Goal: Task Accomplishment & Management: Manage account settings

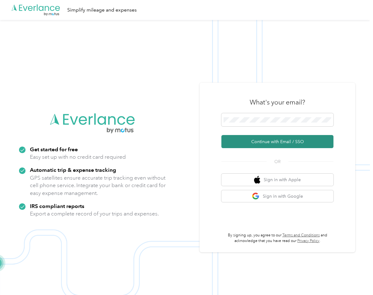
click at [264, 140] on button "Continue with Email / SSO" at bounding box center [277, 141] width 112 height 13
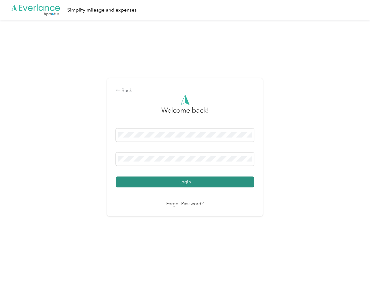
click at [173, 181] on button "Login" at bounding box center [185, 181] width 138 height 11
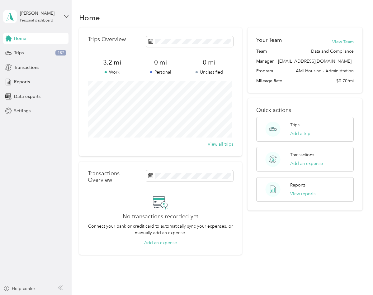
click at [304, 85] on div "Your Team View Team Team Data and Compliance Manager [EMAIL_ADDRESS][DOMAIN_NAM…" at bounding box center [305, 59] width 115 height 65
click at [31, 55] on div "Trips 187" at bounding box center [35, 52] width 65 height 11
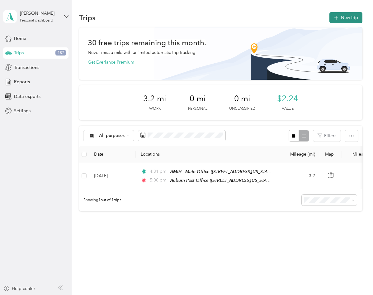
click at [348, 17] on button "New trip" at bounding box center [346, 17] width 33 height 11
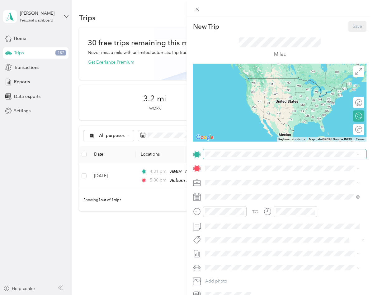
click at [231, 150] on span at bounding box center [285, 154] width 164 height 10
click at [277, 179] on div "TEAM AMIH - Main Office" at bounding box center [248, 180] width 62 height 8
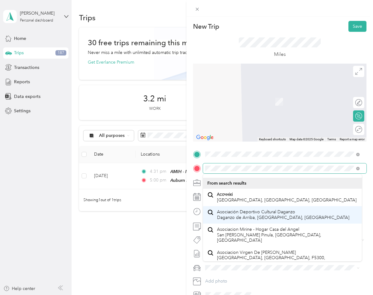
scroll to position [51, 0]
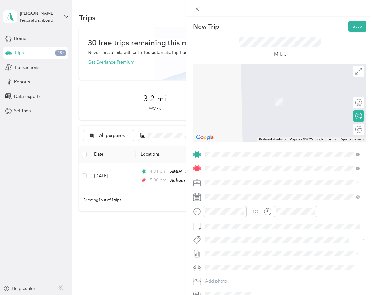
click at [248, 190] on span "[STREET_ADDRESS][US_STATE]" at bounding box center [248, 191] width 62 height 6
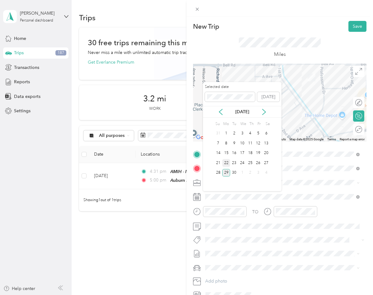
click at [225, 164] on div "22" at bounding box center [226, 163] width 8 height 8
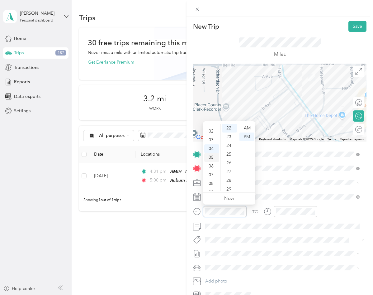
scroll to position [4, 0]
click at [210, 139] on div "02" at bounding box center [211, 141] width 15 height 9
click at [229, 167] on div "30" at bounding box center [229, 166] width 15 height 9
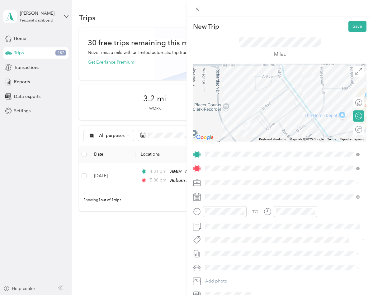
click at [165, 254] on div "New Trip Save This trip cannot be edited because it is either under review, app…" at bounding box center [186, 147] width 373 height 295
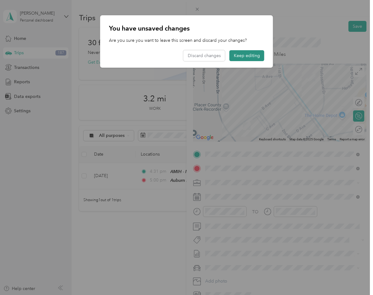
click at [252, 54] on button "Keep editing" at bounding box center [247, 55] width 35 height 11
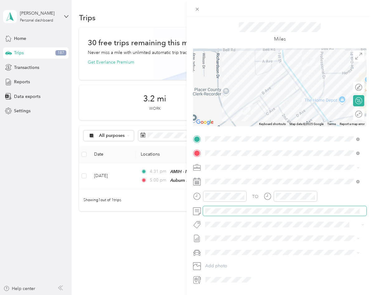
scroll to position [0, 0]
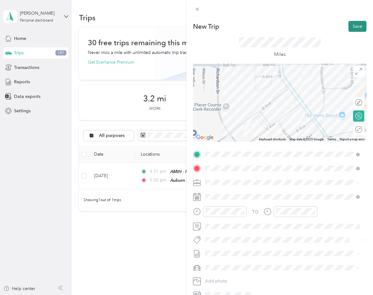
click at [355, 26] on button "Save" at bounding box center [358, 26] width 18 height 11
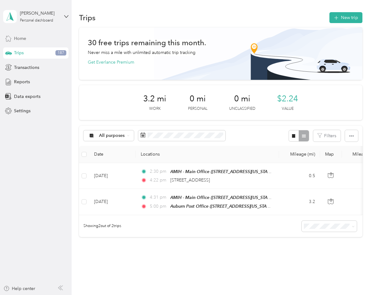
click at [21, 37] on span "Home" at bounding box center [20, 38] width 12 height 7
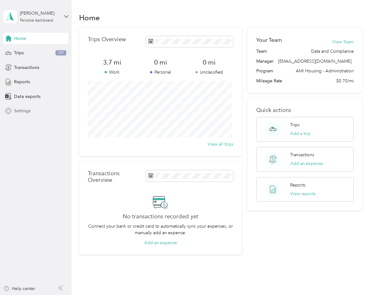
click at [16, 110] on span "Settings" at bounding box center [22, 110] width 17 height 7
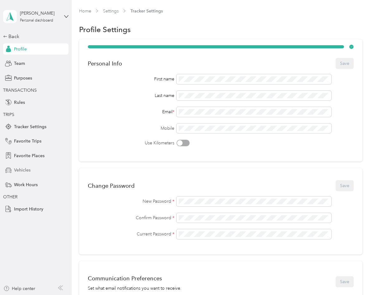
click at [22, 171] on span "Vehicles" at bounding box center [22, 170] width 17 height 7
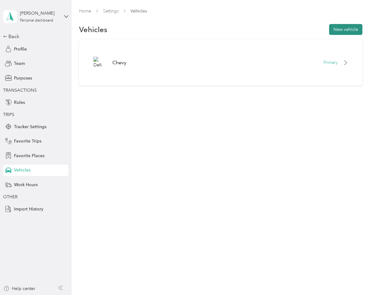
click at [360, 30] on button "New vehicle" at bounding box center [345, 29] width 33 height 11
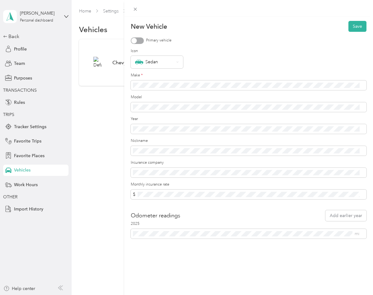
click at [259, 216] on div "Odometer readings Add earlier year" at bounding box center [249, 215] width 236 height 11
click at [261, 236] on span "mi" at bounding box center [249, 234] width 236 height 10
click at [263, 252] on div "New Vehicle Save Primary vehicle Icon Sedan Make * Model Year Nickname Insuranc…" at bounding box center [248, 164] width 249 height 295
click at [140, 39] on div at bounding box center [137, 40] width 13 height 7
click at [351, 25] on button "Save" at bounding box center [358, 26] width 18 height 11
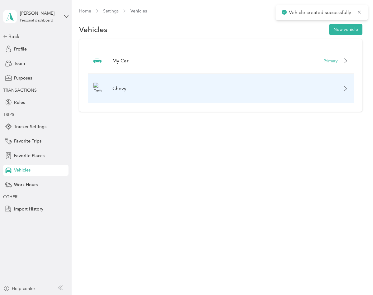
click at [348, 89] on icon at bounding box center [345, 88] width 5 height 5
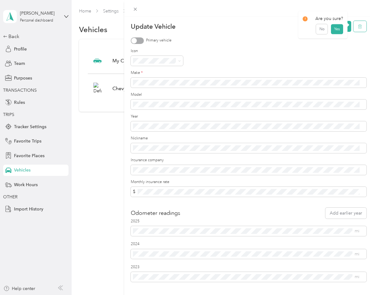
click at [361, 27] on icon "button" at bounding box center [361, 27] width 0 height 2
click at [339, 29] on button "Yes" at bounding box center [337, 31] width 12 height 10
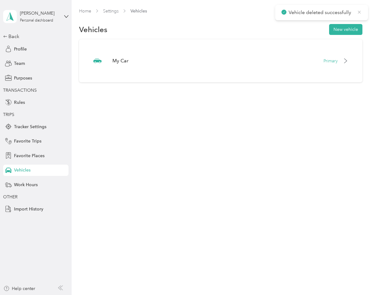
click at [360, 14] on icon at bounding box center [359, 12] width 5 height 6
click at [34, 48] on div "Profile" at bounding box center [35, 48] width 65 height 11
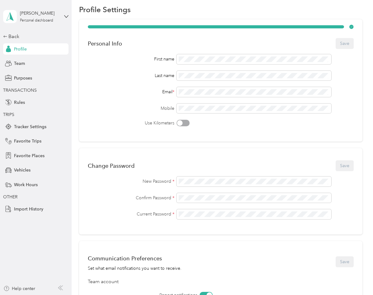
scroll to position [31, 0]
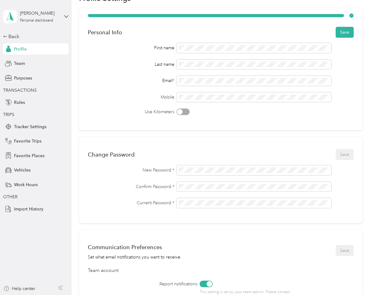
click at [259, 126] on div "Personal Info Save First name Last name Email * Mobile Use Kilometers" at bounding box center [220, 69] width 283 height 122
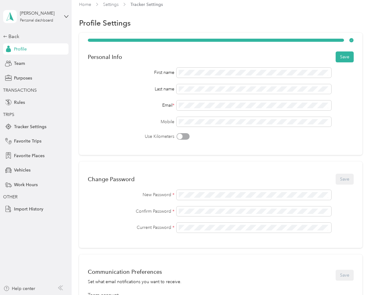
scroll to position [0, 0]
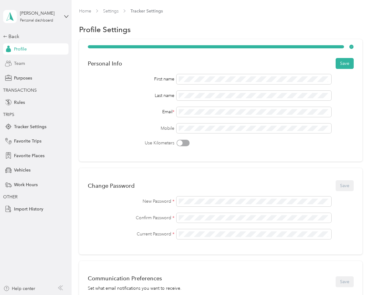
click at [29, 69] on div "Team" at bounding box center [35, 63] width 65 height 11
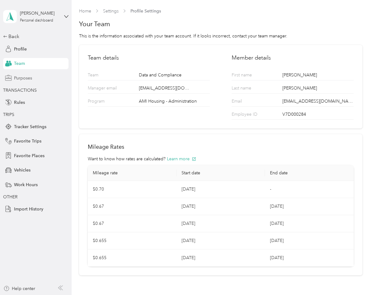
click at [31, 77] on span "Purposes" at bounding box center [23, 78] width 18 height 7
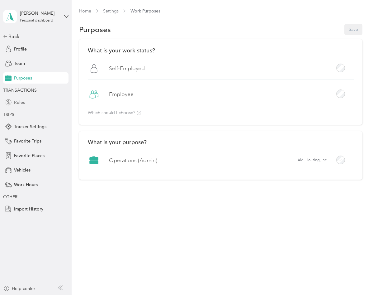
click at [5, 104] on div "Rules" at bounding box center [35, 102] width 65 height 11
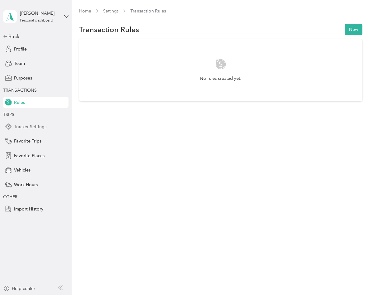
click at [14, 127] on div "Tracker Settings" at bounding box center [35, 126] width 65 height 11
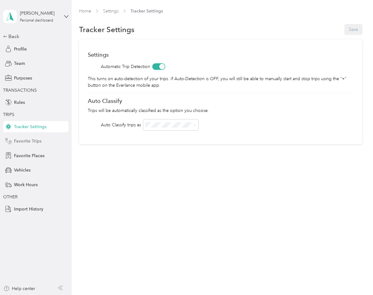
click at [19, 141] on span "Favorite Trips" at bounding box center [27, 141] width 27 height 7
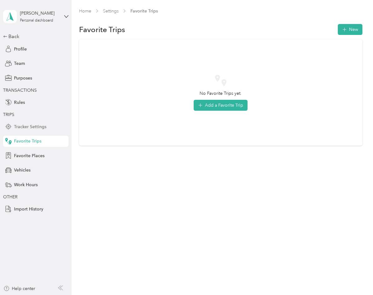
click at [21, 129] on span "Tracker Settings" at bounding box center [30, 126] width 32 height 7
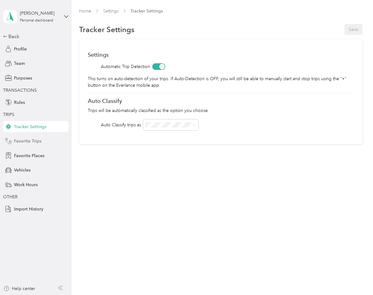
click at [29, 143] on span "Favorite Trips" at bounding box center [27, 141] width 27 height 7
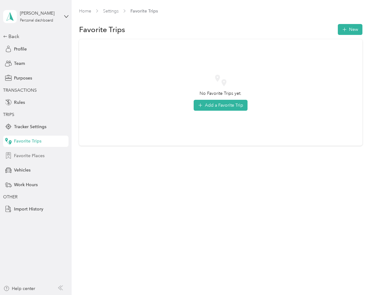
click at [39, 155] on span "Favorite Places" at bounding box center [29, 155] width 31 height 7
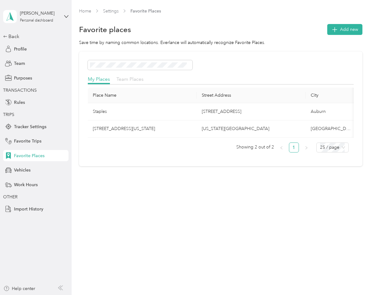
click at [135, 81] on span "Team Places" at bounding box center [129, 79] width 27 height 6
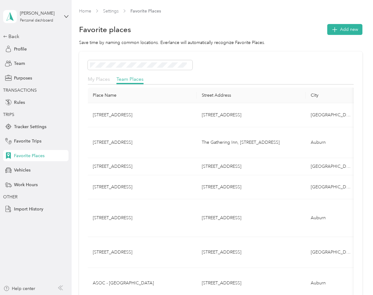
click at [94, 80] on span "My Places" at bounding box center [99, 79] width 22 height 6
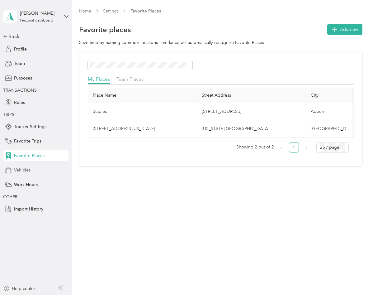
click at [25, 171] on span "Vehicles" at bounding box center [22, 170] width 17 height 7
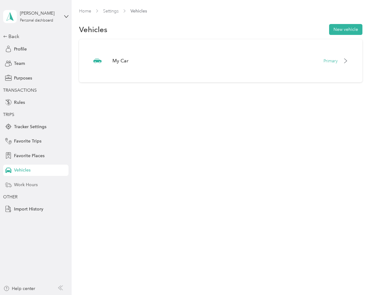
click at [21, 183] on span "Work Hours" at bounding box center [26, 184] width 24 height 7
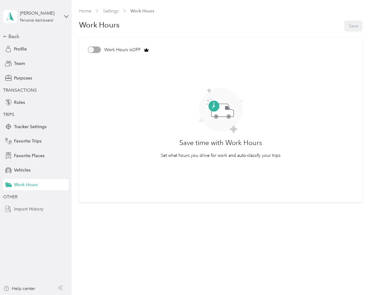
click at [29, 211] on span "Import History" at bounding box center [28, 209] width 29 height 7
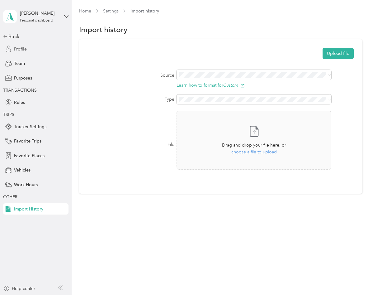
click at [13, 48] on div "Profile" at bounding box center [35, 48] width 65 height 11
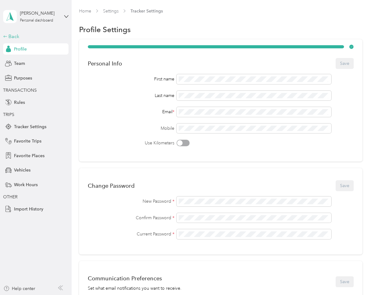
click at [31, 35] on div "Back" at bounding box center [34, 36] width 62 height 7
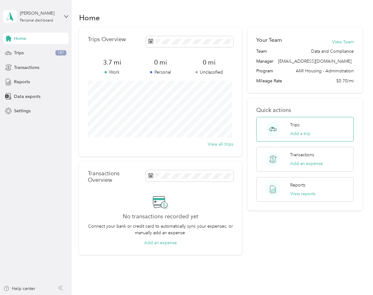
click at [301, 121] on div "Trips Add a trip" at bounding box center [304, 129] width 97 height 25
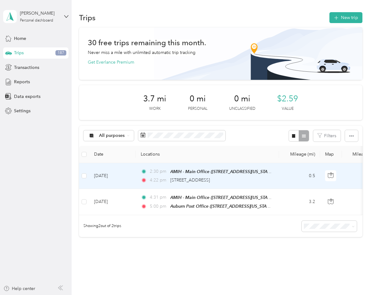
click at [259, 182] on div "4:22 pm [STREET_ADDRESS]" at bounding box center [206, 180] width 131 height 7
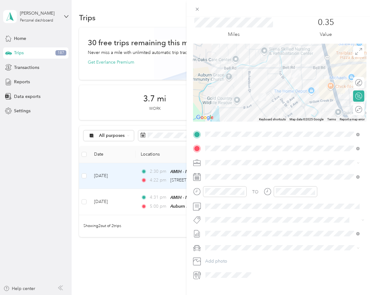
scroll to position [32, 0]
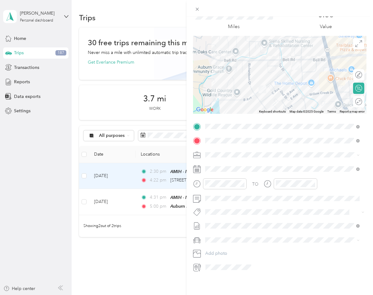
click at [275, 10] on div at bounding box center [280, 8] width 187 height 17
click at [313, 21] on div "0.35 Value" at bounding box center [325, 20] width 81 height 21
click at [323, 23] on p "Value" at bounding box center [326, 27] width 12 height 8
click at [197, 6] on span at bounding box center [197, 9] width 9 height 9
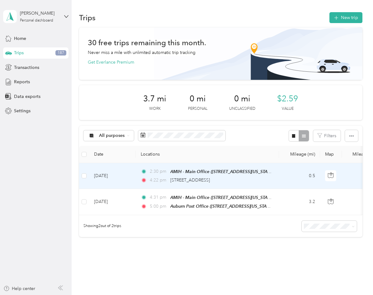
click at [278, 180] on td "2:30 pm AMIH - Main Office ([STREET_ADDRESS][US_STATE]) 4:22 pm [STREET_ADDRESS]" at bounding box center [207, 176] width 143 height 26
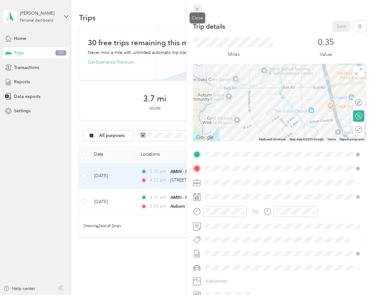
click at [198, 9] on icon at bounding box center [197, 9] width 5 height 5
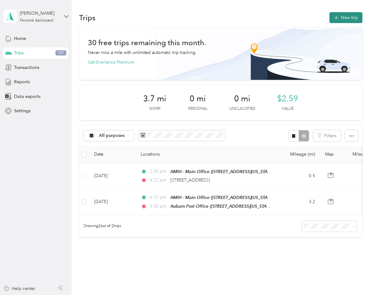
click at [341, 20] on button "New trip" at bounding box center [346, 17] width 33 height 11
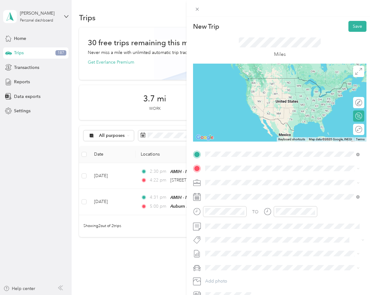
click at [262, 179] on span "[STREET_ADDRESS][US_STATE]" at bounding box center [248, 177] width 62 height 6
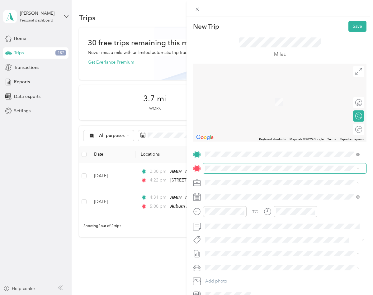
click at [245, 165] on span at bounding box center [285, 168] width 164 height 10
click at [244, 192] on strong "AMIH - Main Office" at bounding box center [259, 194] width 40 height 6
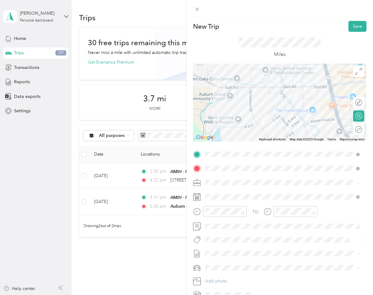
click at [248, 105] on div at bounding box center [279, 103] width 173 height 78
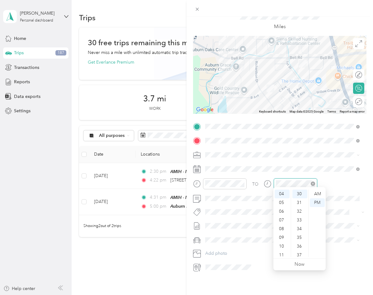
scroll to position [44, 0]
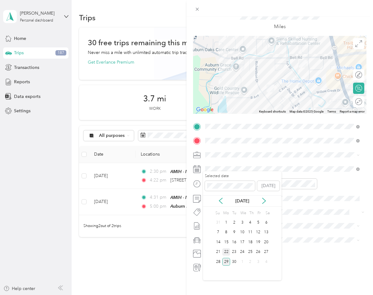
click at [229, 249] on div "22" at bounding box center [226, 252] width 8 height 8
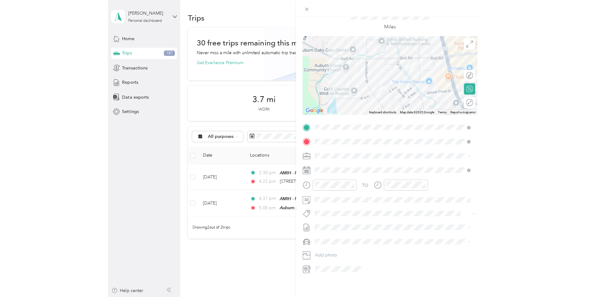
scroll to position [32, 0]
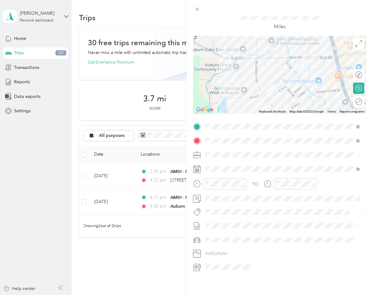
click at [290, 282] on div "New Trip Save This trip cannot be edited because it is either under review, app…" at bounding box center [280, 164] width 187 height 295
click at [277, 283] on div "New Trip Save This trip cannot be edited because it is either under review, app…" at bounding box center [280, 164] width 187 height 295
click at [201, 10] on span at bounding box center [197, 9] width 9 height 9
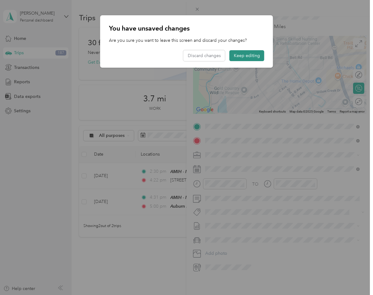
click at [247, 56] on button "Keep editing" at bounding box center [247, 55] width 35 height 11
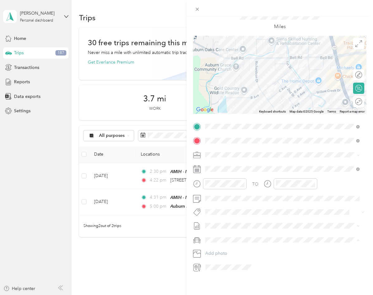
click at [228, 245] on div "My Car" at bounding box center [282, 246] width 150 height 7
click at [238, 283] on div "New Trip Save This trip cannot be edited because it is either under review, app…" at bounding box center [280, 164] width 187 height 295
click at [198, 9] on icon at bounding box center [197, 9] width 5 height 5
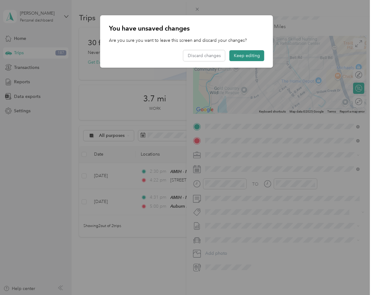
click at [248, 55] on button "Keep editing" at bounding box center [247, 55] width 35 height 11
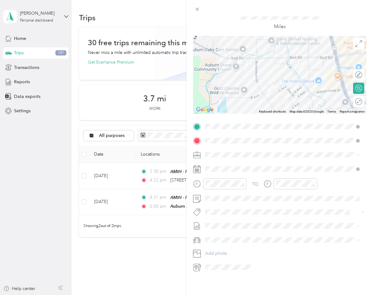
click at [254, 278] on div "New Trip Save This trip cannot be edited because it is either under review, app…" at bounding box center [280, 164] width 187 height 295
click at [231, 249] on button "Add photo" at bounding box center [285, 253] width 164 height 9
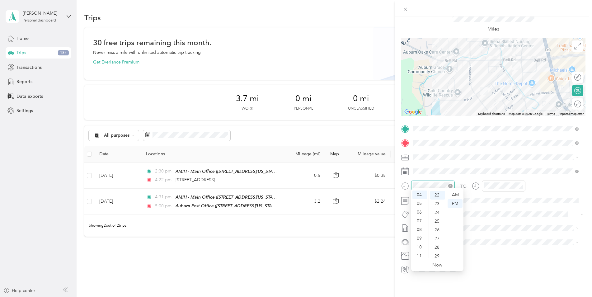
scroll to position [192, 0]
click at [373, 157] on div "TO Add photo" at bounding box center [494, 199] width 184 height 150
click at [373, 284] on div "New Trip Save This trip cannot be edited because it is either under review, app…" at bounding box center [493, 165] width 197 height 297
click at [248, 244] on div "New Trip Save This trip cannot be edited because it is either under review, app…" at bounding box center [296, 148] width 592 height 297
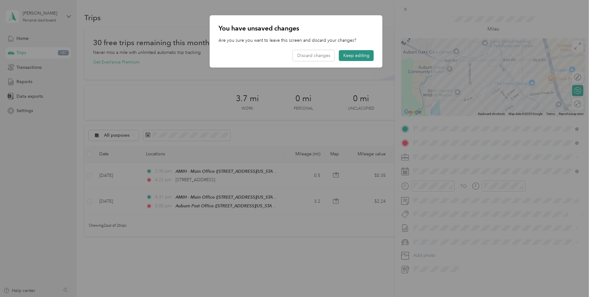
click at [362, 57] on button "Keep editing" at bounding box center [356, 55] width 35 height 11
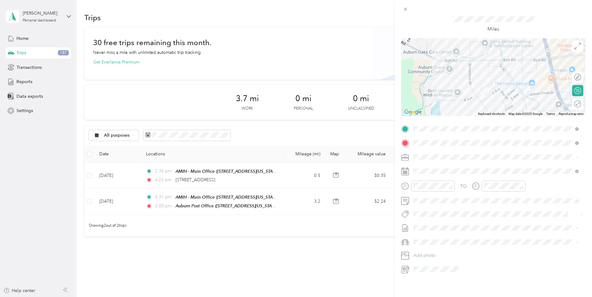
scroll to position [0, 0]
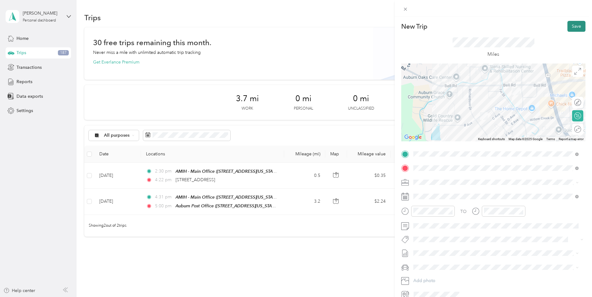
click at [373, 26] on button "Save" at bounding box center [577, 26] width 18 height 11
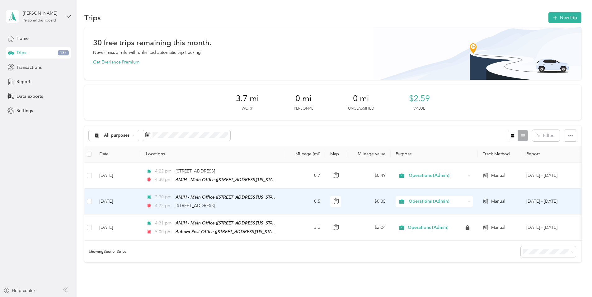
click at [246, 202] on div "2:30 pm AMIH - Main Office ([STREET_ADDRESS][US_STATE]) 4:22 pm [STREET_ADDRESS]" at bounding box center [211, 202] width 131 height 16
click at [246, 294] on div "Trip details Save This trip cannot be edited because it is either under review,…" at bounding box center [294, 297] width 589 height 0
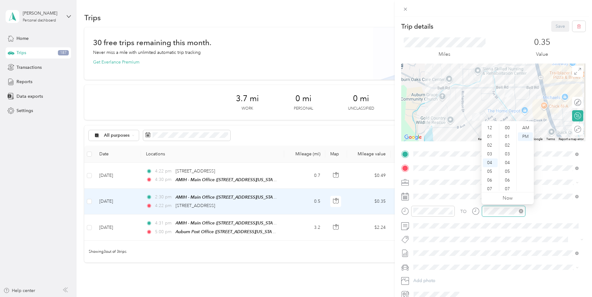
scroll to position [192, 0]
click at [373, 12] on div at bounding box center [493, 8] width 197 height 17
click at [373, 109] on div at bounding box center [494, 103] width 184 height 78
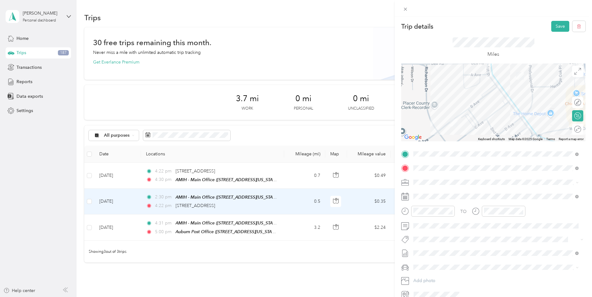
click at [373, 95] on div at bounding box center [494, 103] width 184 height 78
click at [373, 115] on div at bounding box center [494, 103] width 184 height 78
click at [373, 112] on div at bounding box center [494, 103] width 184 height 78
click at [373, 69] on div at bounding box center [494, 103] width 184 height 78
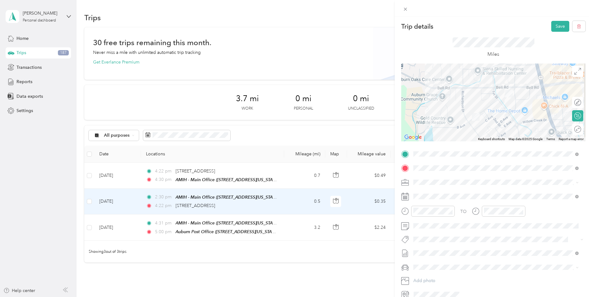
click at [373, 120] on div at bounding box center [494, 103] width 184 height 78
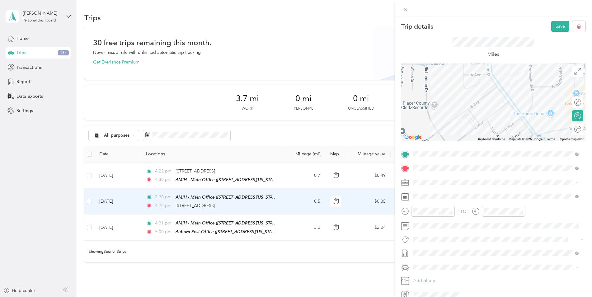
click at [373, 101] on div at bounding box center [494, 103] width 184 height 78
click at [373, 109] on div at bounding box center [494, 103] width 184 height 78
click at [373, 108] on div at bounding box center [494, 103] width 184 height 78
click at [373, 90] on div at bounding box center [494, 103] width 184 height 78
click at [373, 27] on button "Save" at bounding box center [561, 26] width 18 height 11
